Goal: Task Accomplishment & Management: Complete application form

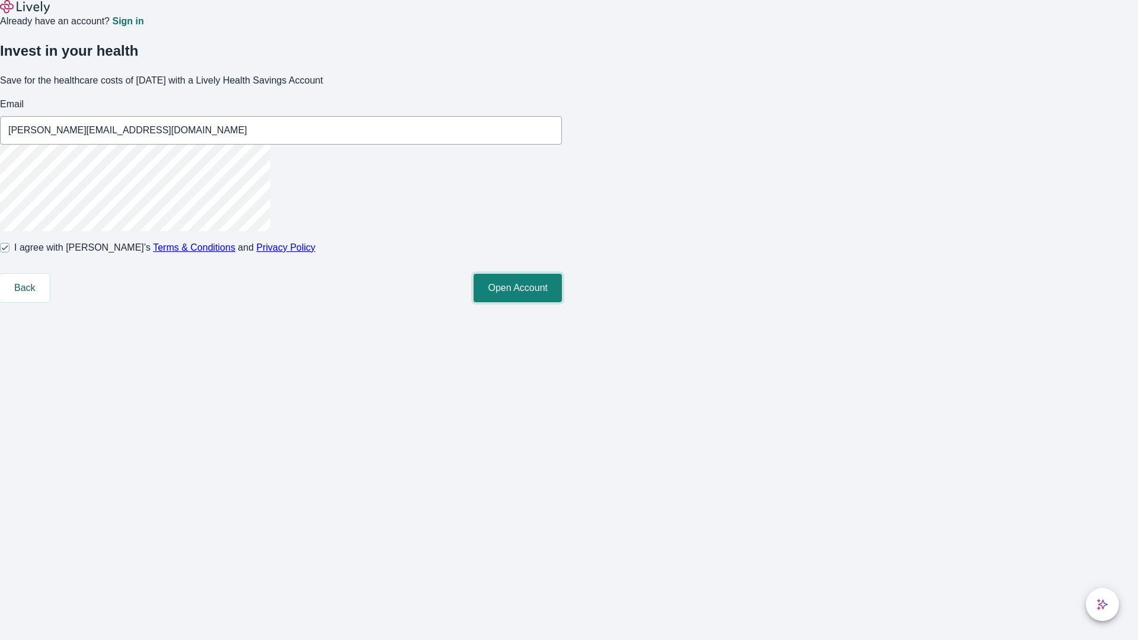
click at [562, 302] on button "Open Account" at bounding box center [517, 288] width 88 height 28
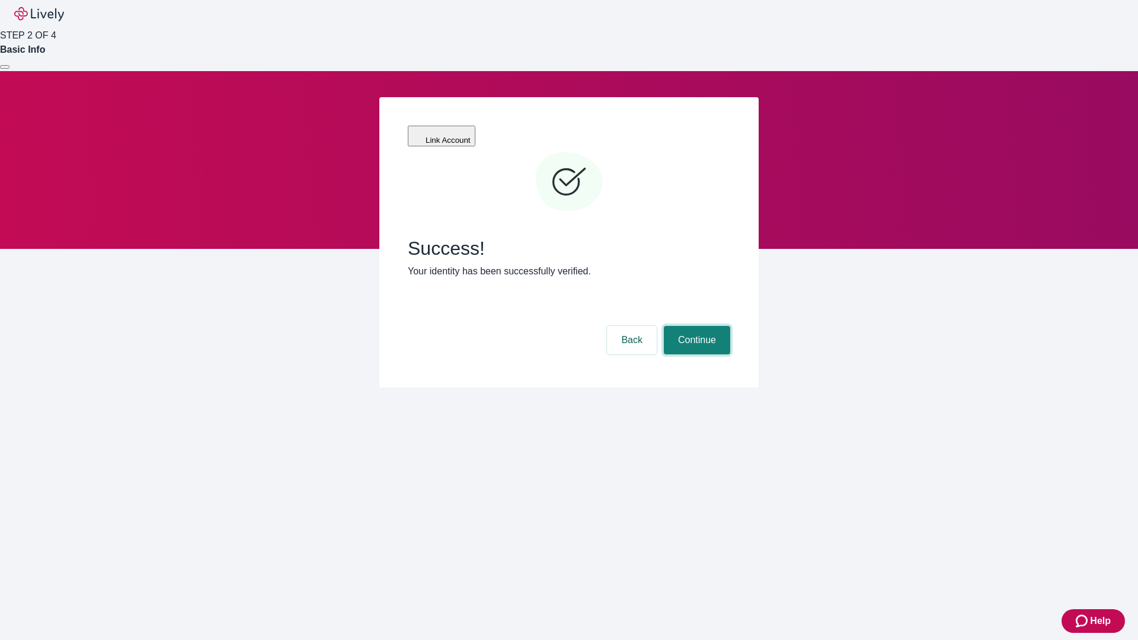
click at [695, 326] on button "Continue" at bounding box center [697, 340] width 66 height 28
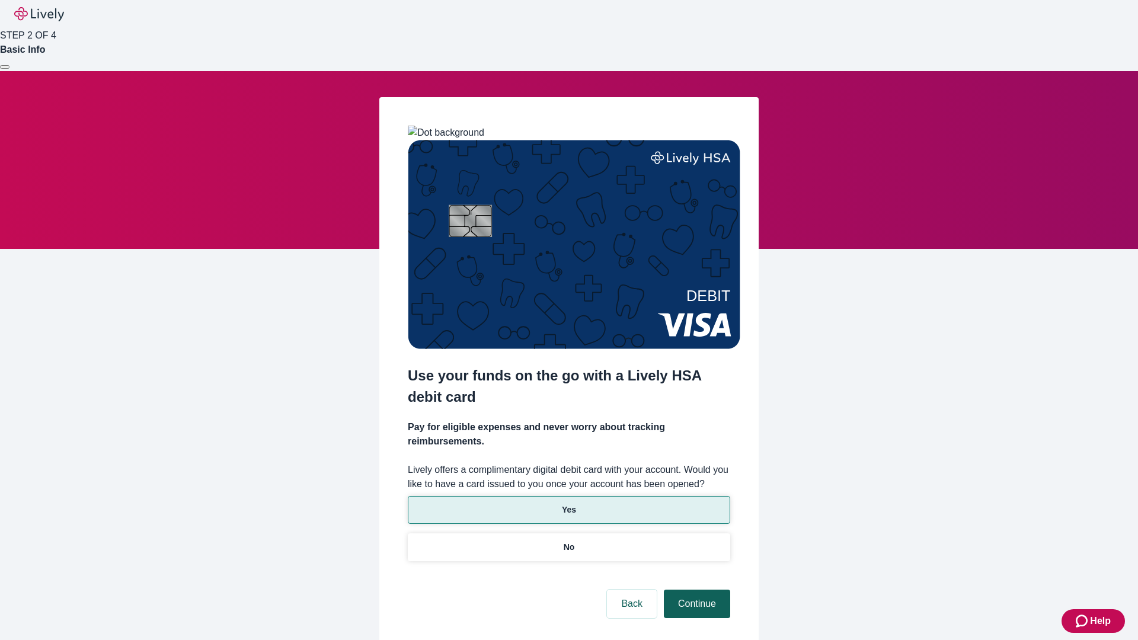
click at [568, 541] on p "No" at bounding box center [568, 547] width 11 height 12
click at [695, 590] on button "Continue" at bounding box center [697, 604] width 66 height 28
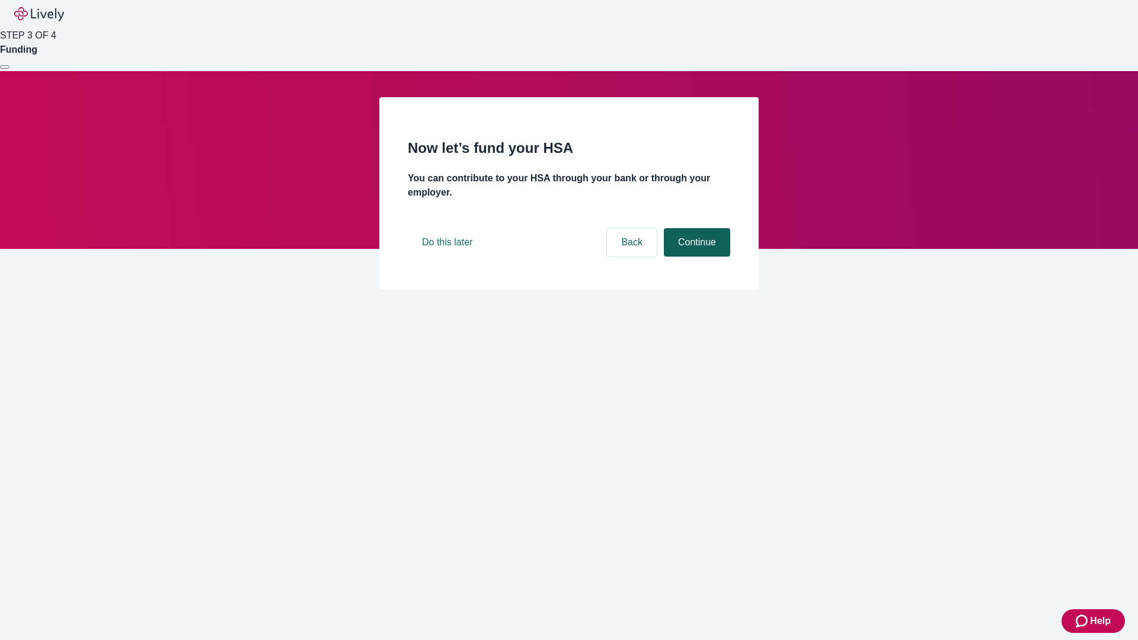
click at [695, 257] on button "Continue" at bounding box center [697, 242] width 66 height 28
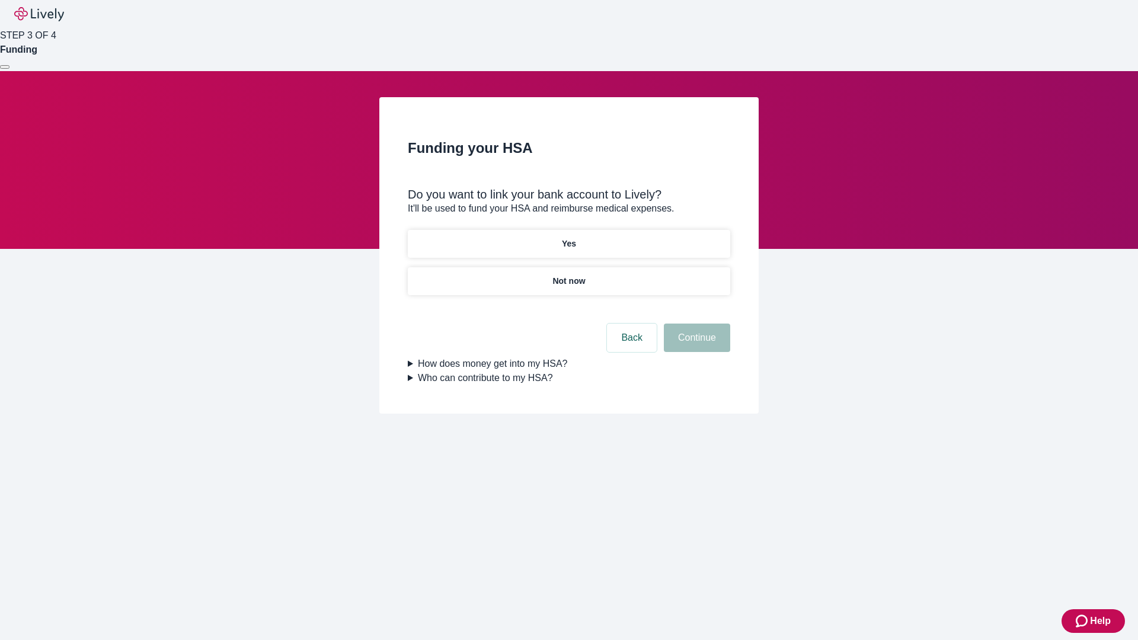
click at [568, 238] on p "Yes" at bounding box center [569, 244] width 14 height 12
click at [695, 324] on button "Continue" at bounding box center [697, 338] width 66 height 28
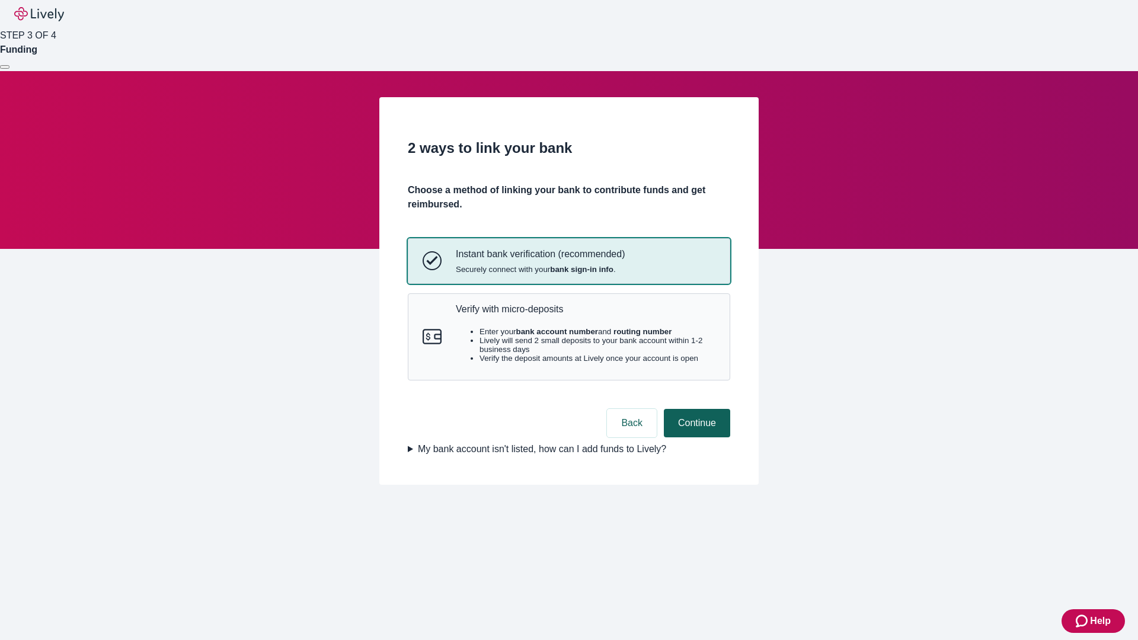
click at [585, 315] on p "Verify with micro-deposits" at bounding box center [586, 308] width 260 height 11
click at [695, 437] on button "Continue" at bounding box center [697, 423] width 66 height 28
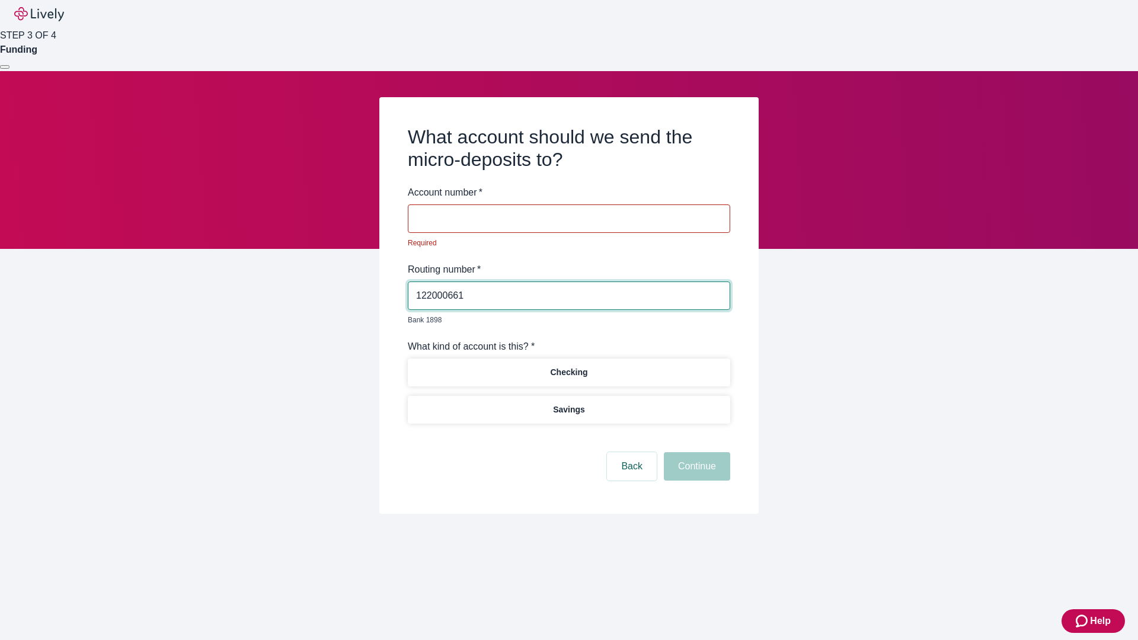
type input "122000661"
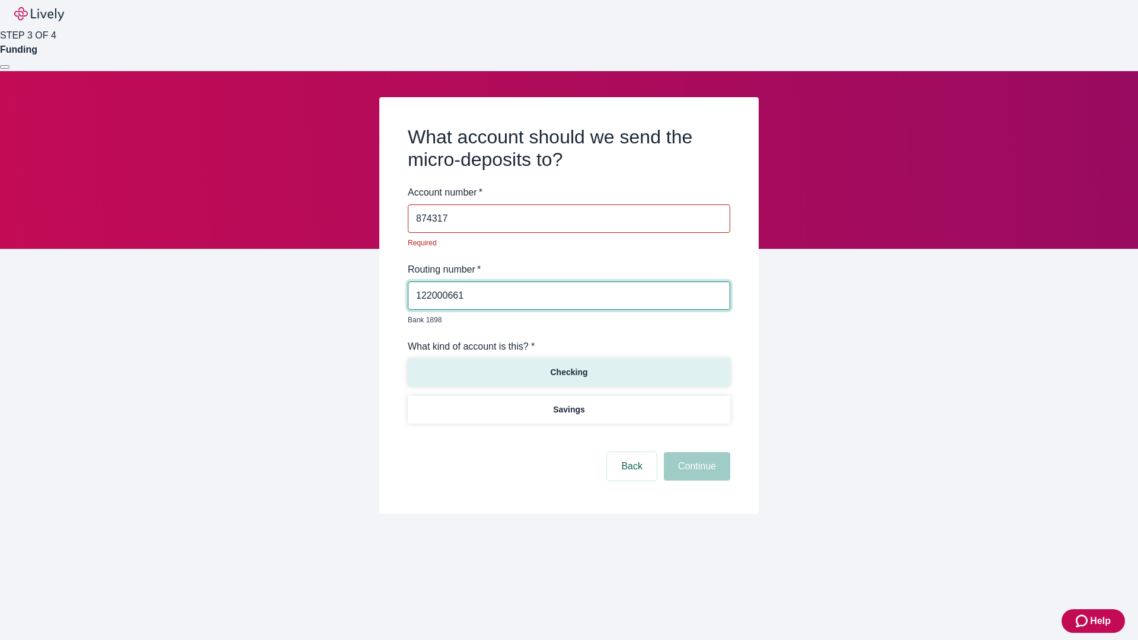
type input "874317"
click at [568, 366] on p "Checking" at bounding box center [568, 372] width 37 height 12
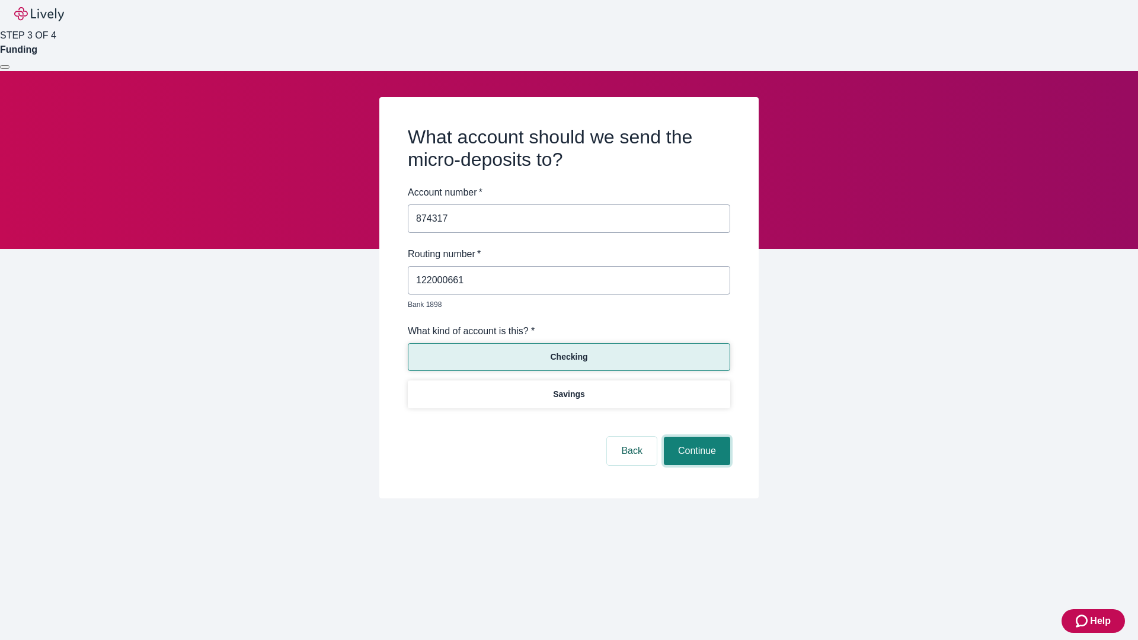
click at [695, 437] on button "Continue" at bounding box center [697, 451] width 66 height 28
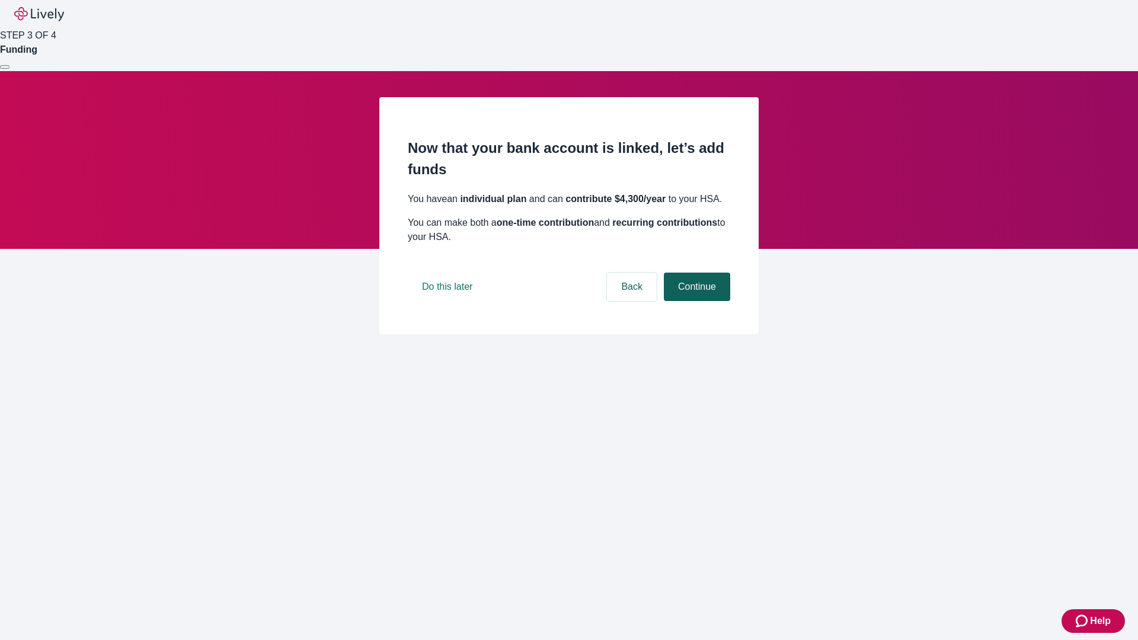
click at [695, 301] on button "Continue" at bounding box center [697, 287] width 66 height 28
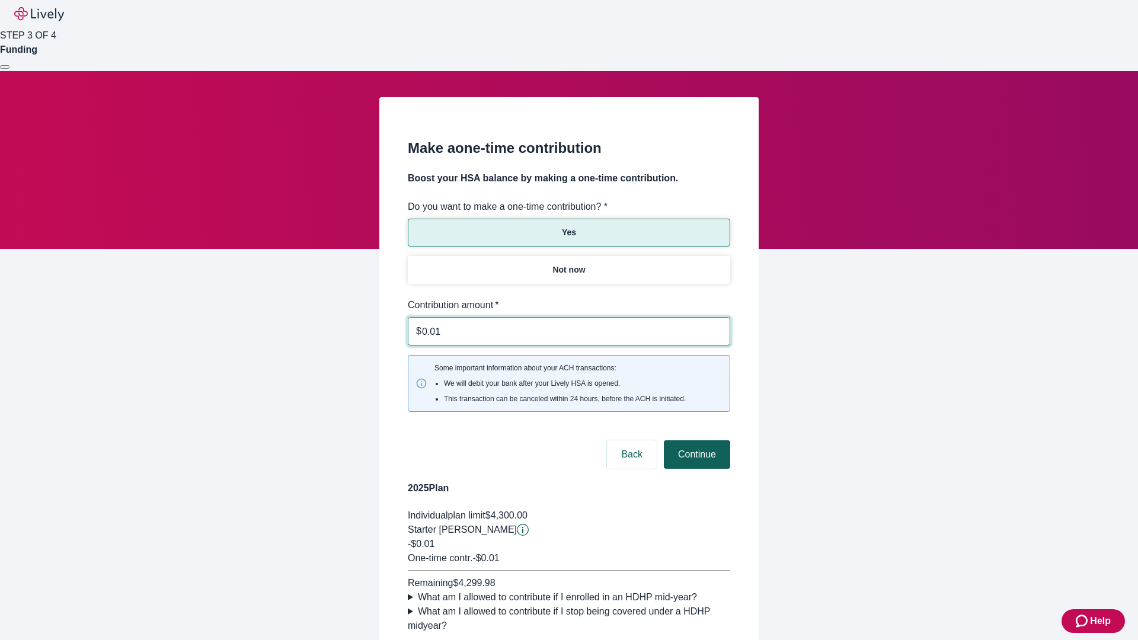
type input "0.01"
click at [695, 440] on button "Continue" at bounding box center [697, 454] width 66 height 28
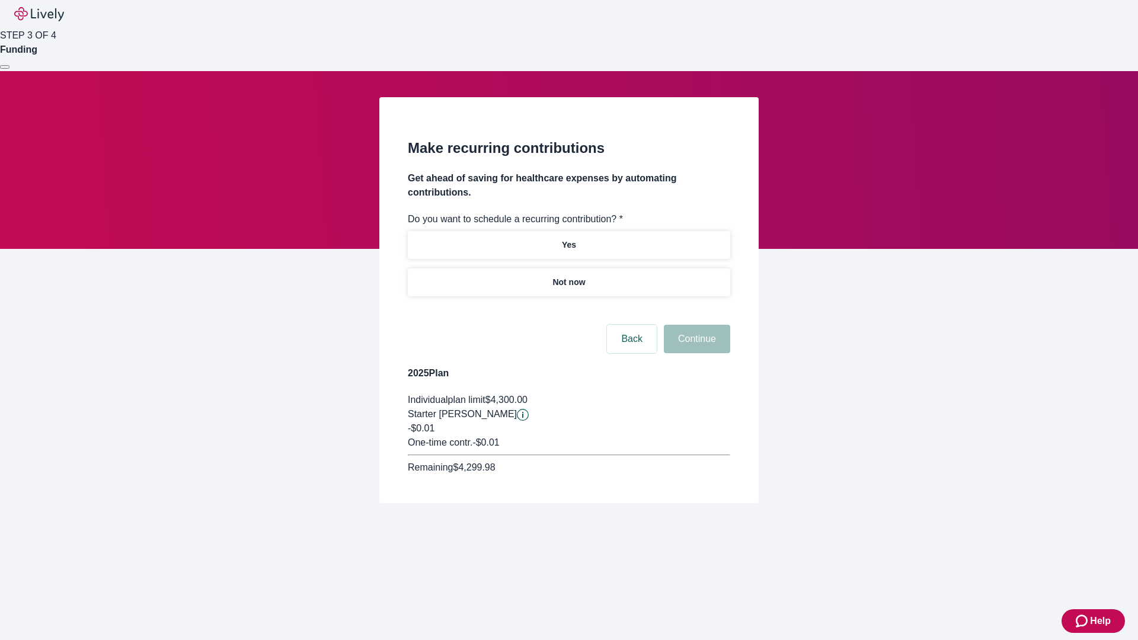
click at [568, 276] on p "Not now" at bounding box center [568, 282] width 33 height 12
click at [695, 325] on button "Continue" at bounding box center [697, 339] width 66 height 28
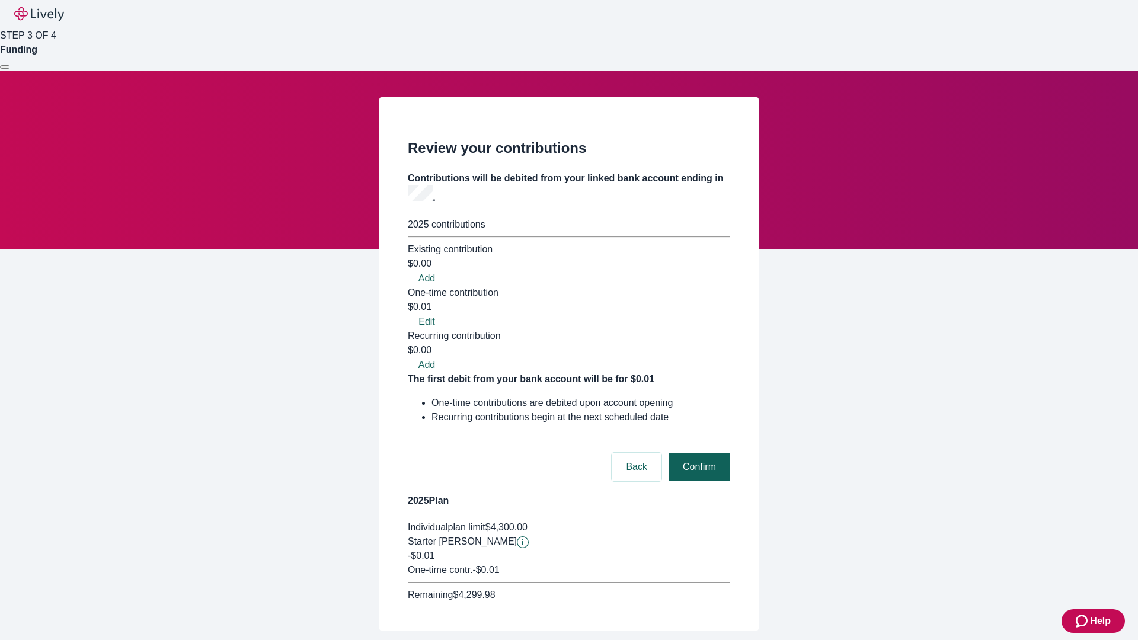
click at [697, 453] on button "Confirm" at bounding box center [699, 467] width 62 height 28
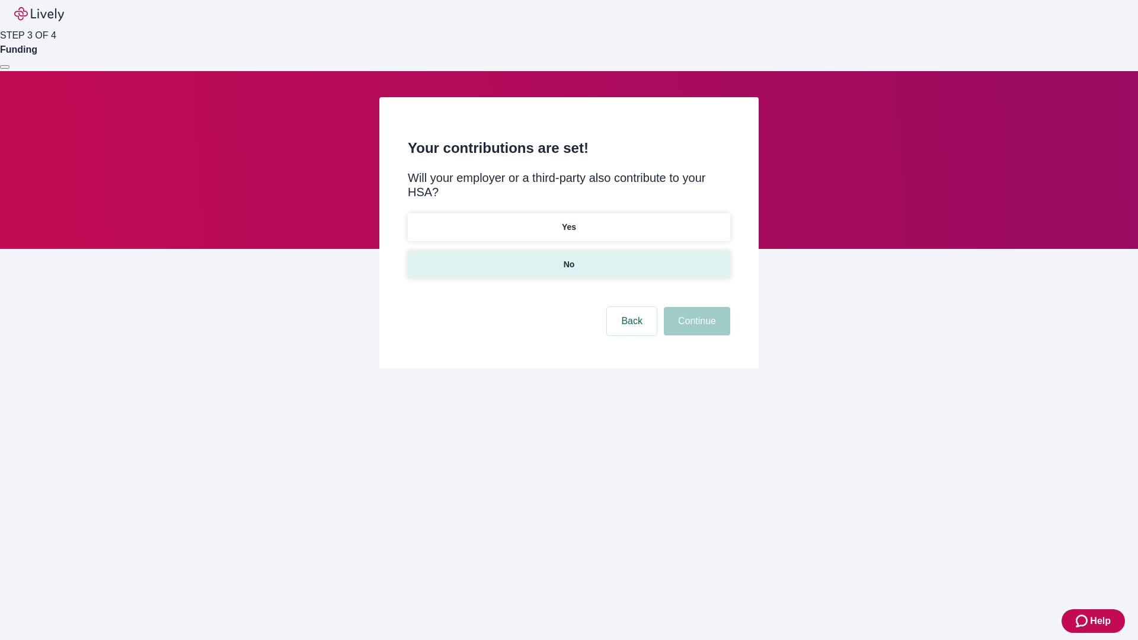
click at [568, 258] on p "No" at bounding box center [568, 264] width 11 height 12
click at [695, 307] on button "Continue" at bounding box center [697, 321] width 66 height 28
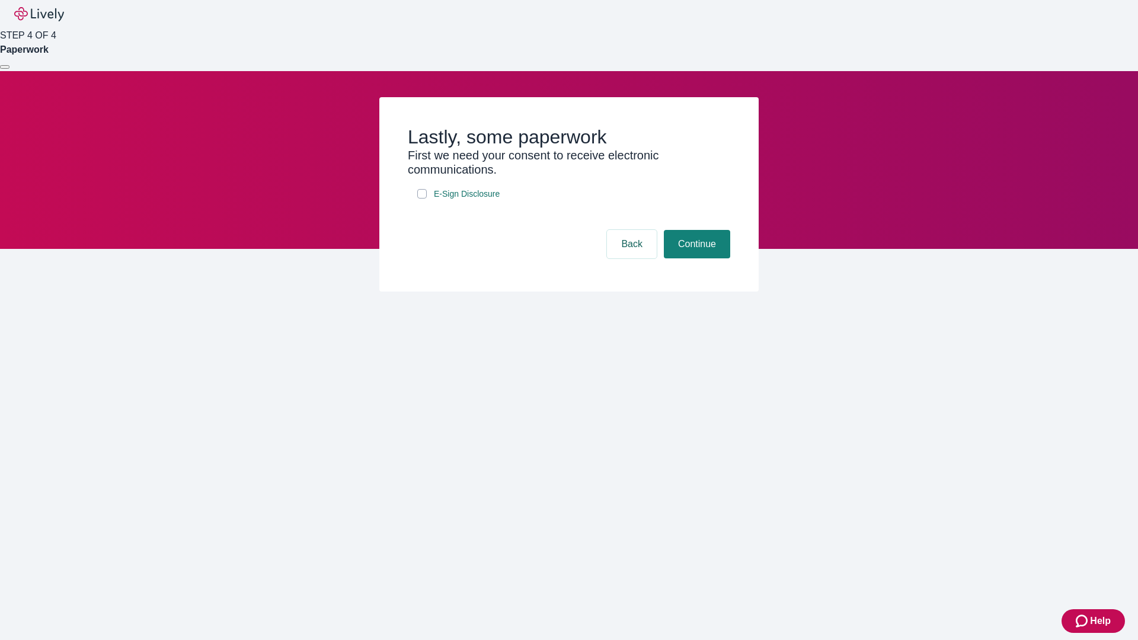
click at [422, 198] on input "E-Sign Disclosure" at bounding box center [421, 193] width 9 height 9
checkbox input "true"
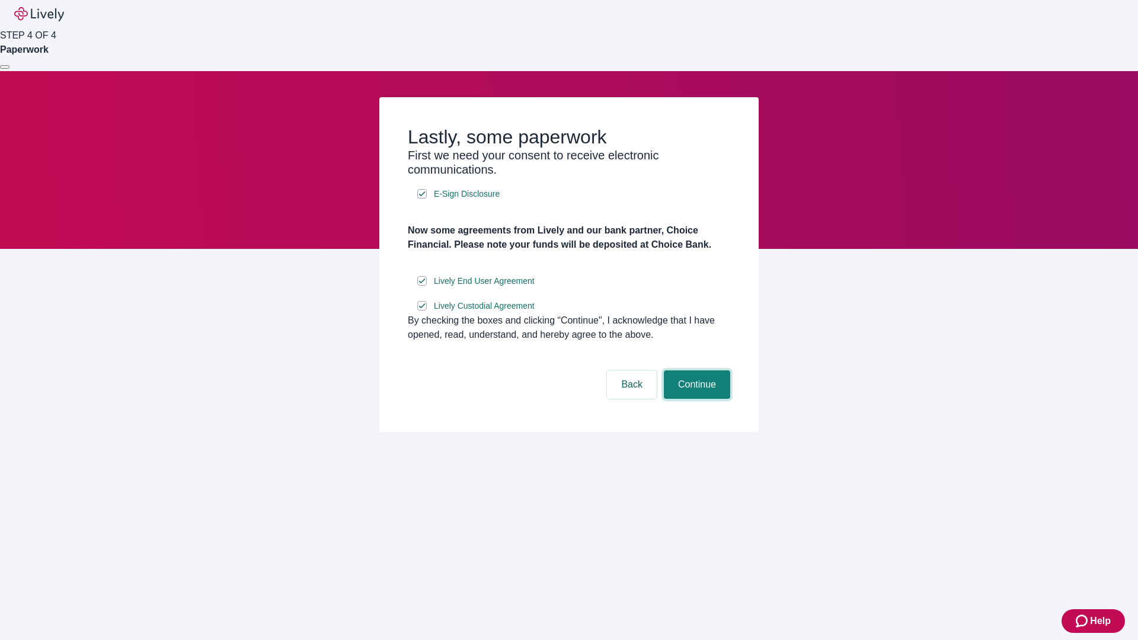
click at [695, 399] on button "Continue" at bounding box center [697, 384] width 66 height 28
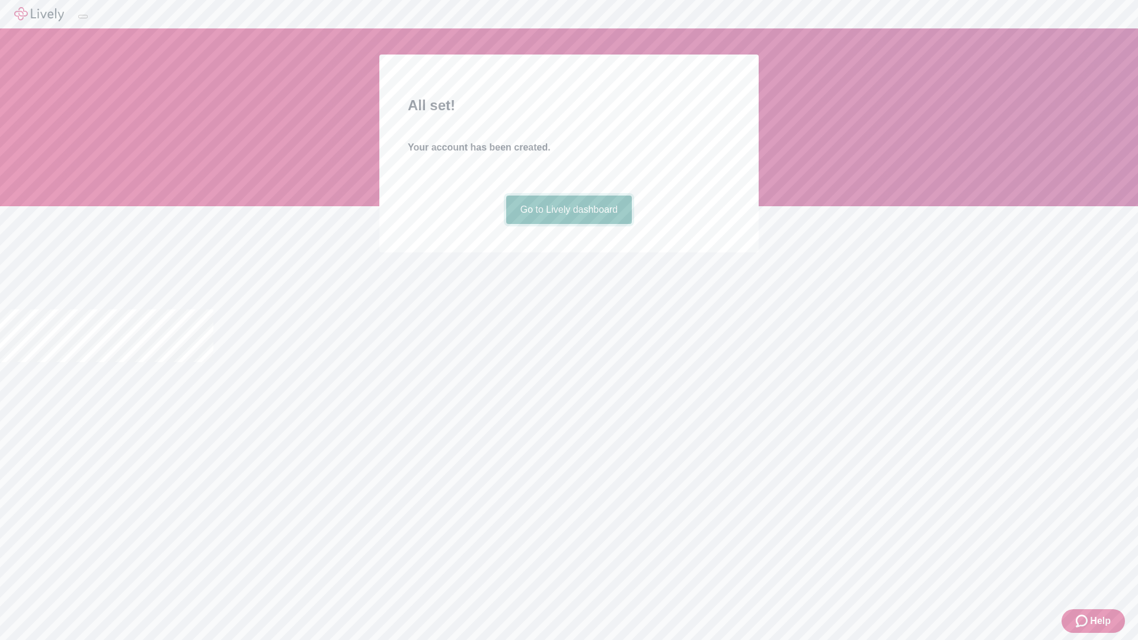
click at [568, 224] on link "Go to Lively dashboard" at bounding box center [569, 210] width 126 height 28
